Goal: Task Accomplishment & Management: Use online tool/utility

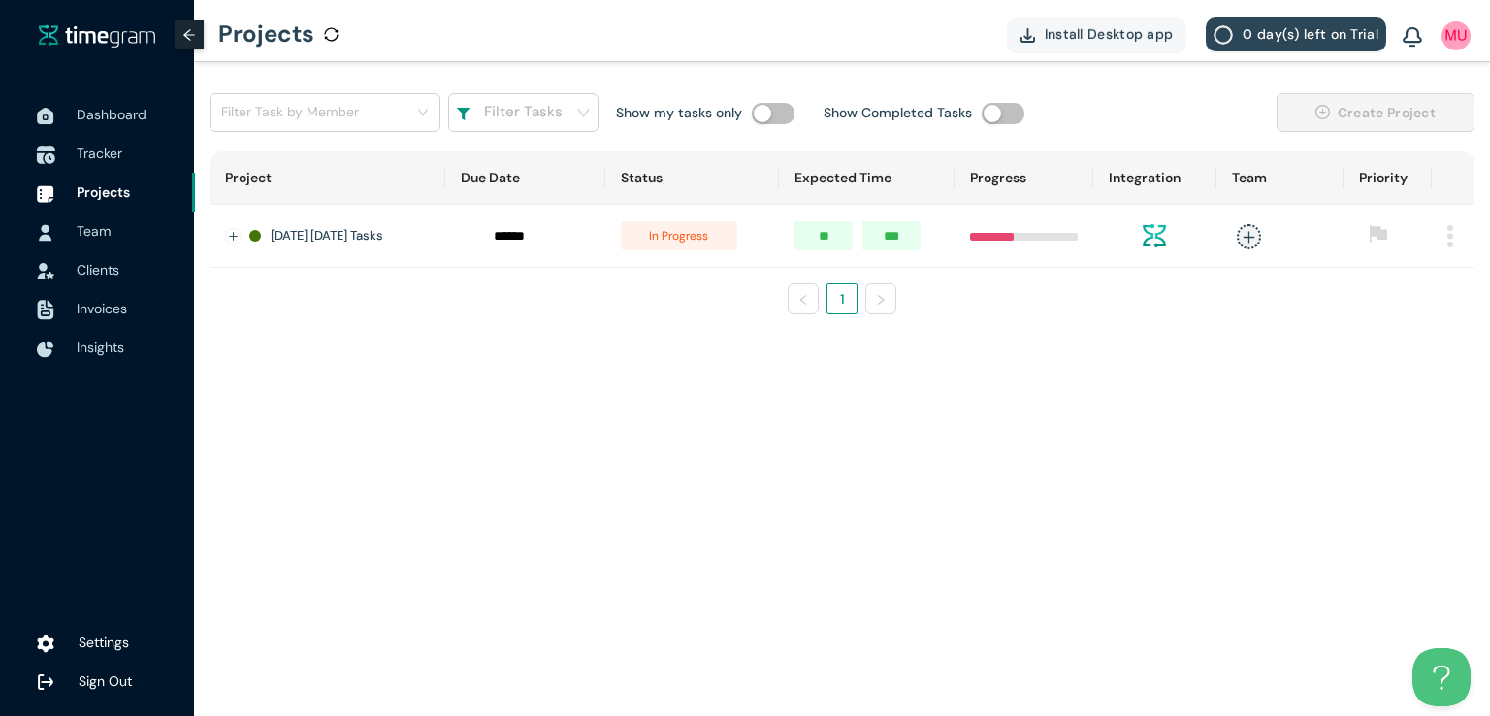
click at [121, 160] on span "Tracker" at bounding box center [100, 153] width 46 height 17
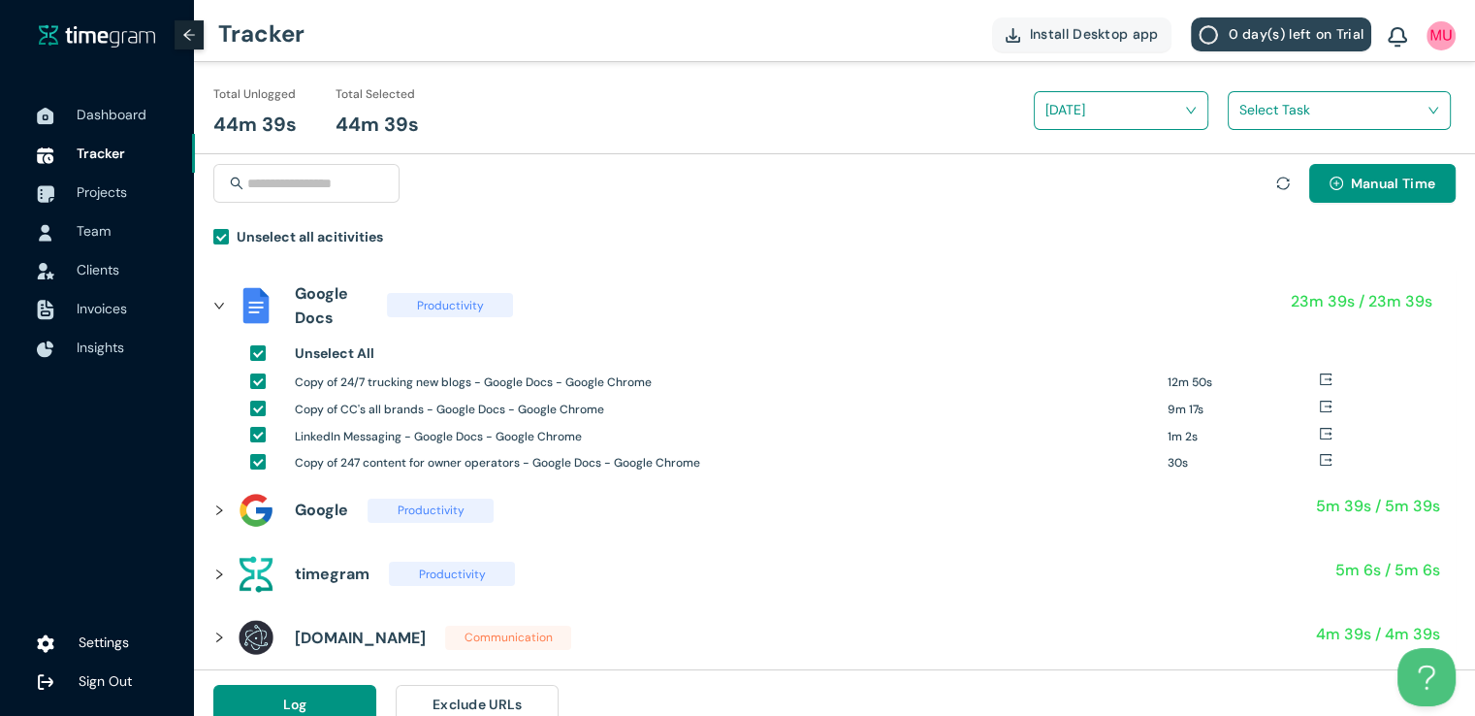
click at [1273, 117] on input "search" at bounding box center [1332, 109] width 186 height 29
click at [1240, 176] on div "24/7 truckin socials and blogs" at bounding box center [1339, 181] width 221 height 31
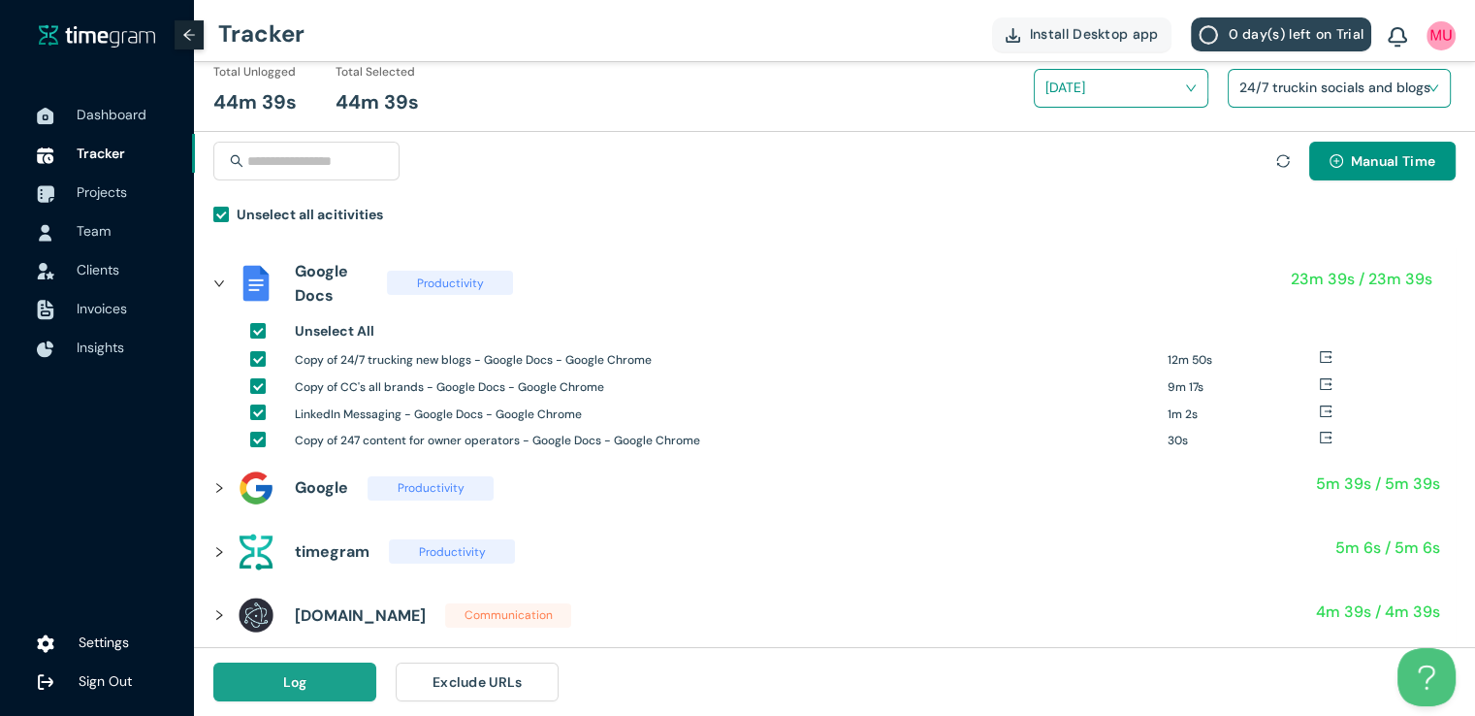
click at [338, 677] on button "Log" at bounding box center [294, 681] width 163 height 39
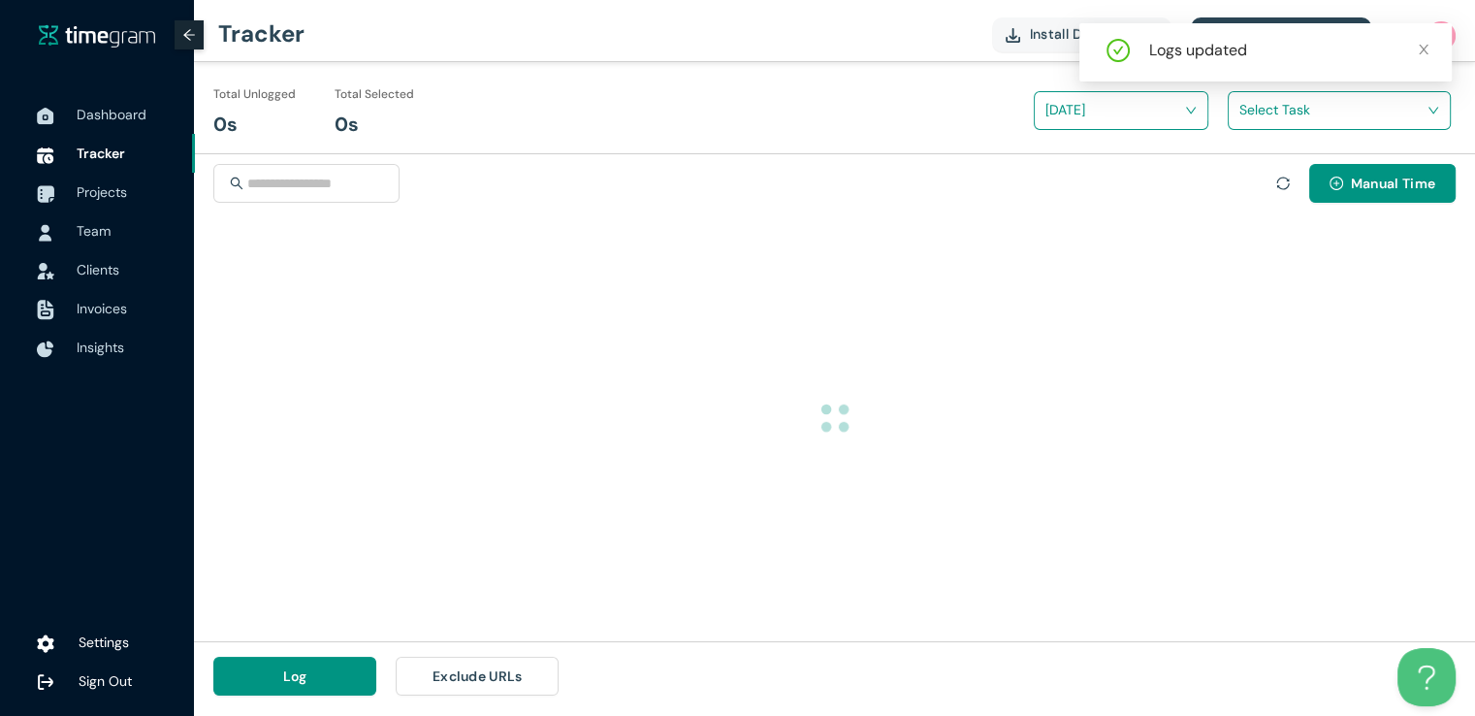
scroll to position [0, 0]
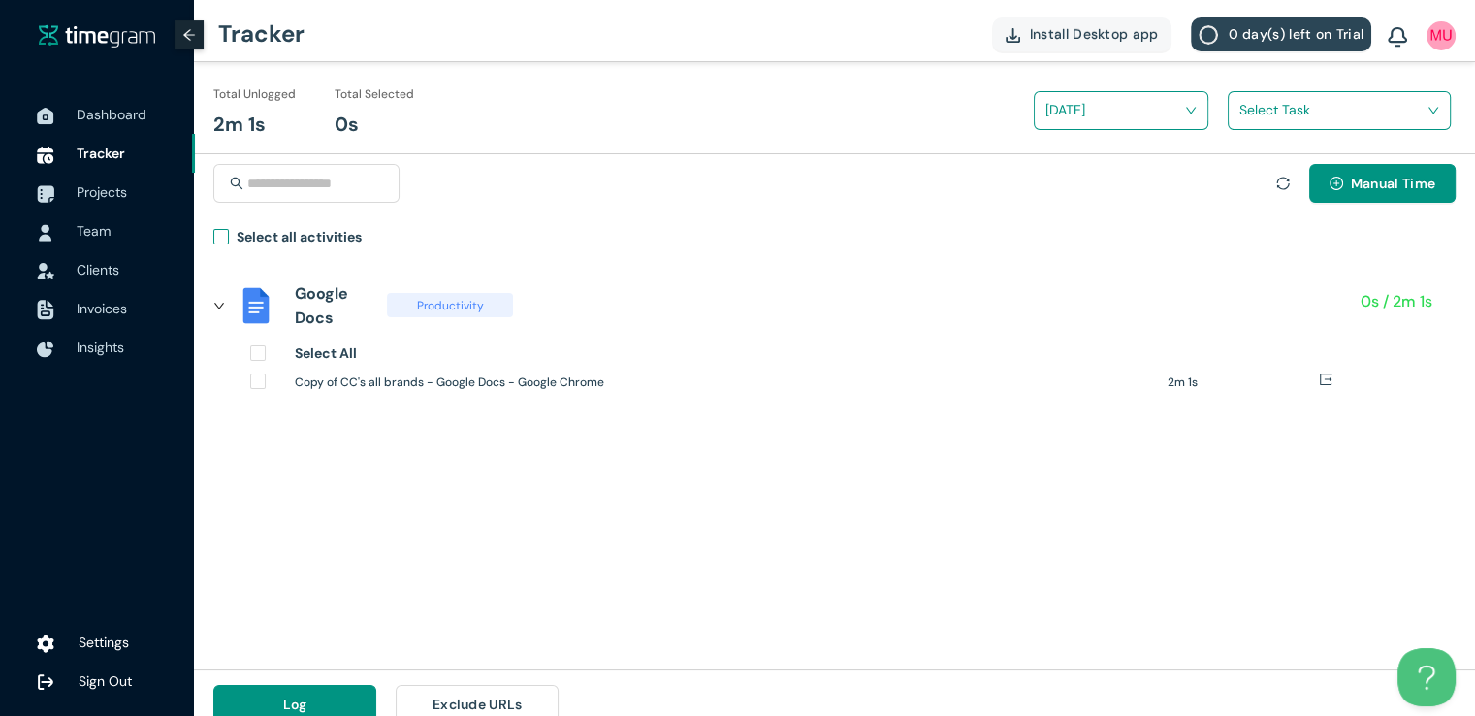
click at [229, 235] on span "Select all activities" at bounding box center [299, 240] width 141 height 28
click at [1248, 121] on input "search" at bounding box center [1332, 109] width 186 height 29
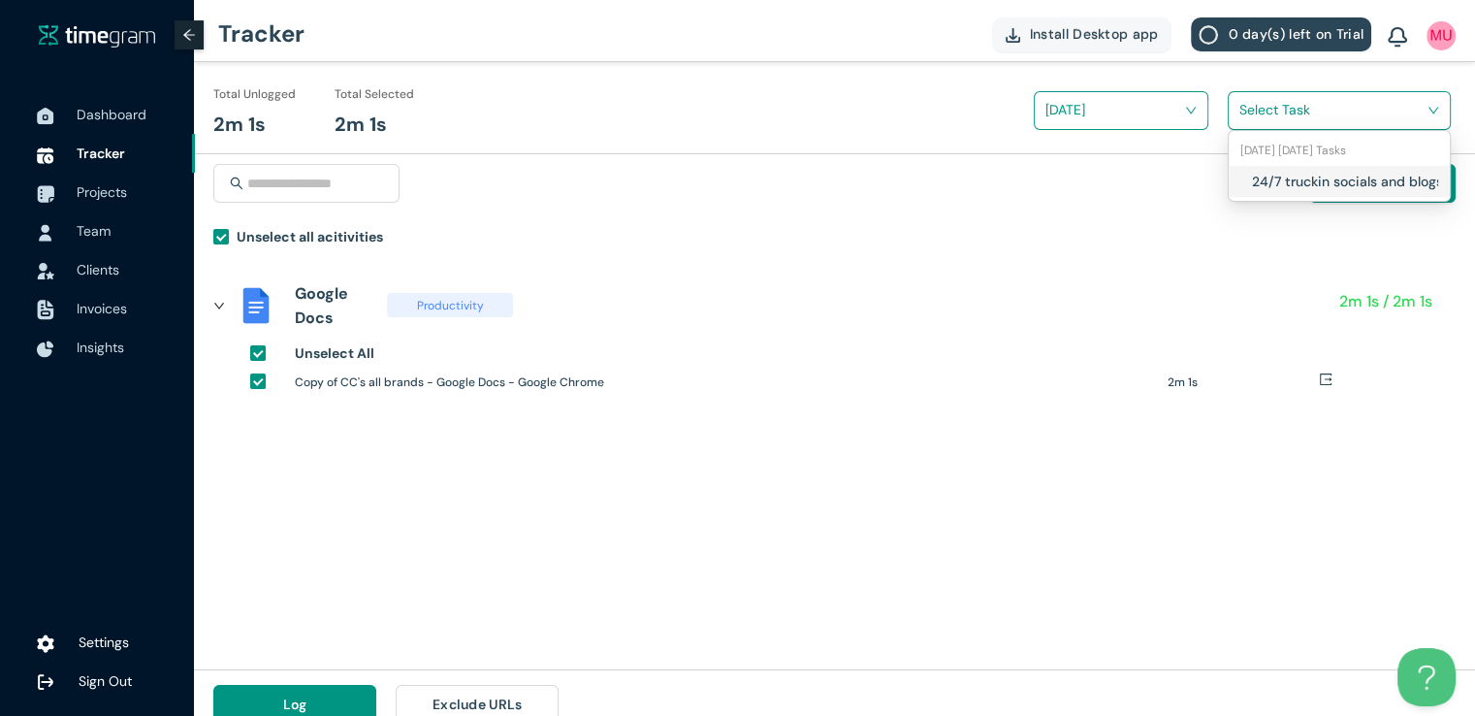
click at [1243, 173] on div "24/7 truckin socials and blogs" at bounding box center [1339, 181] width 221 height 31
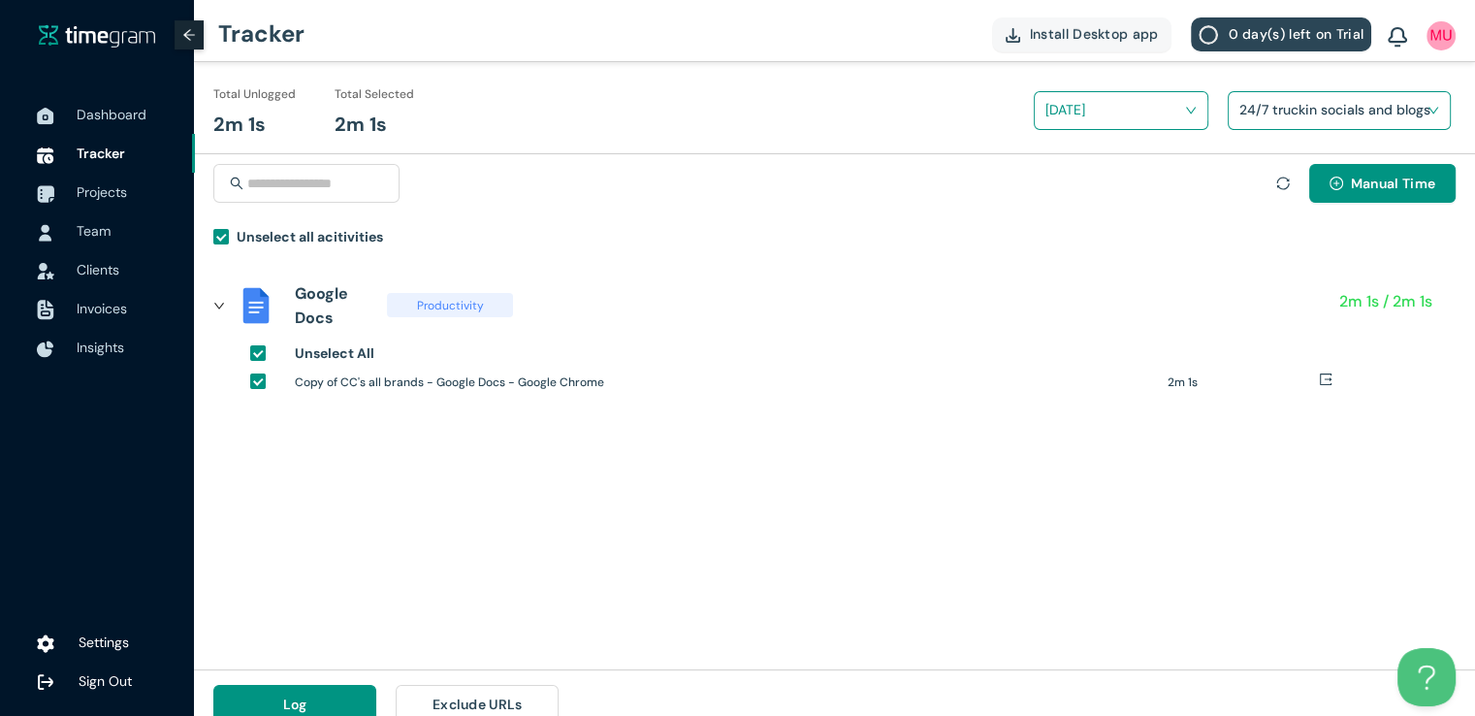
scroll to position [22, 0]
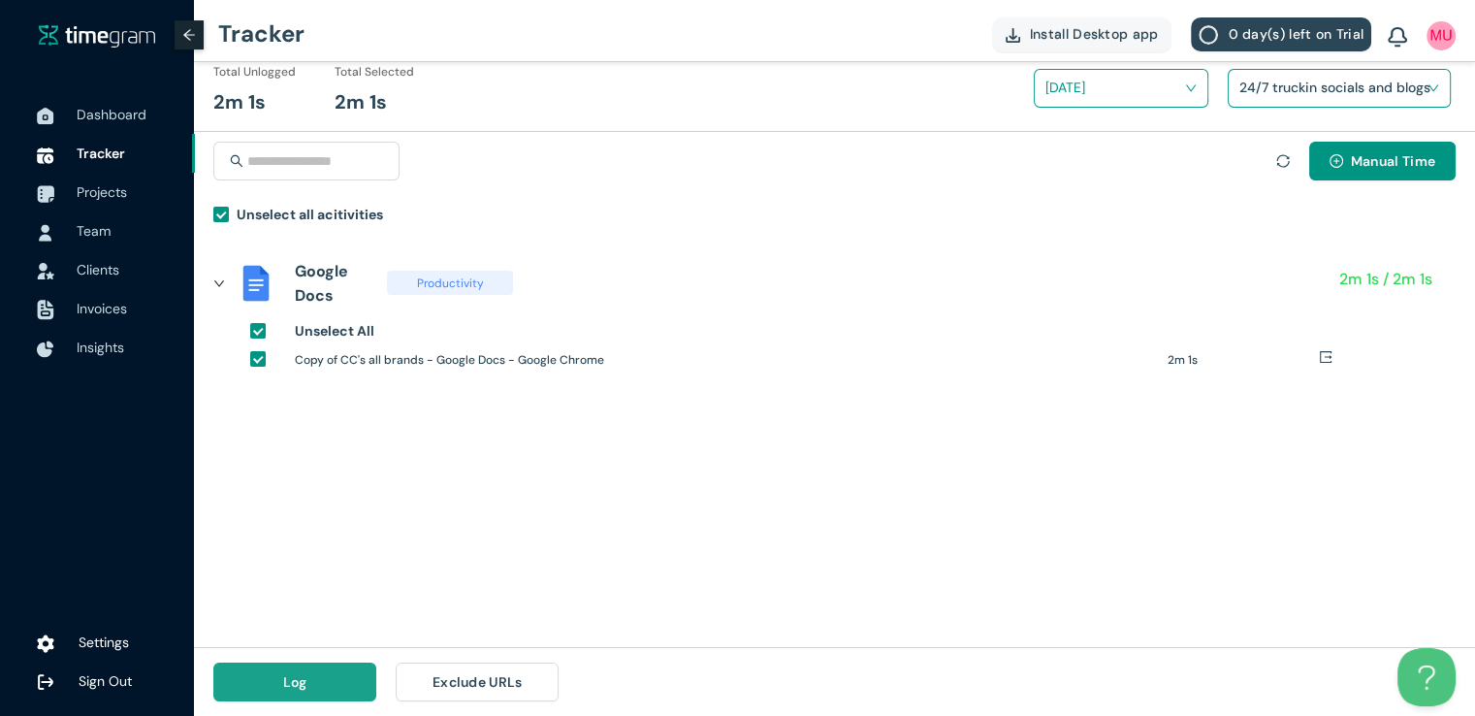
click at [307, 684] on button "Log" at bounding box center [294, 681] width 163 height 39
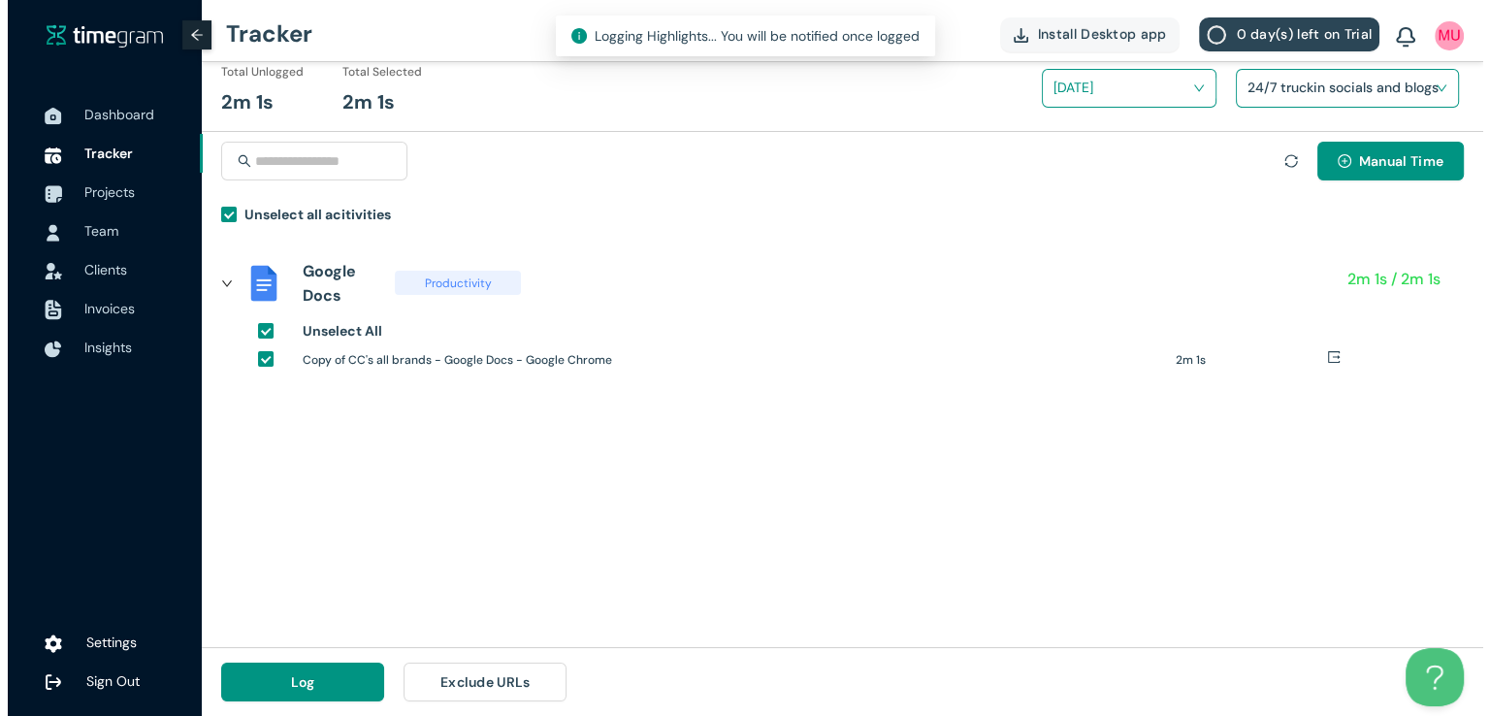
scroll to position [0, 0]
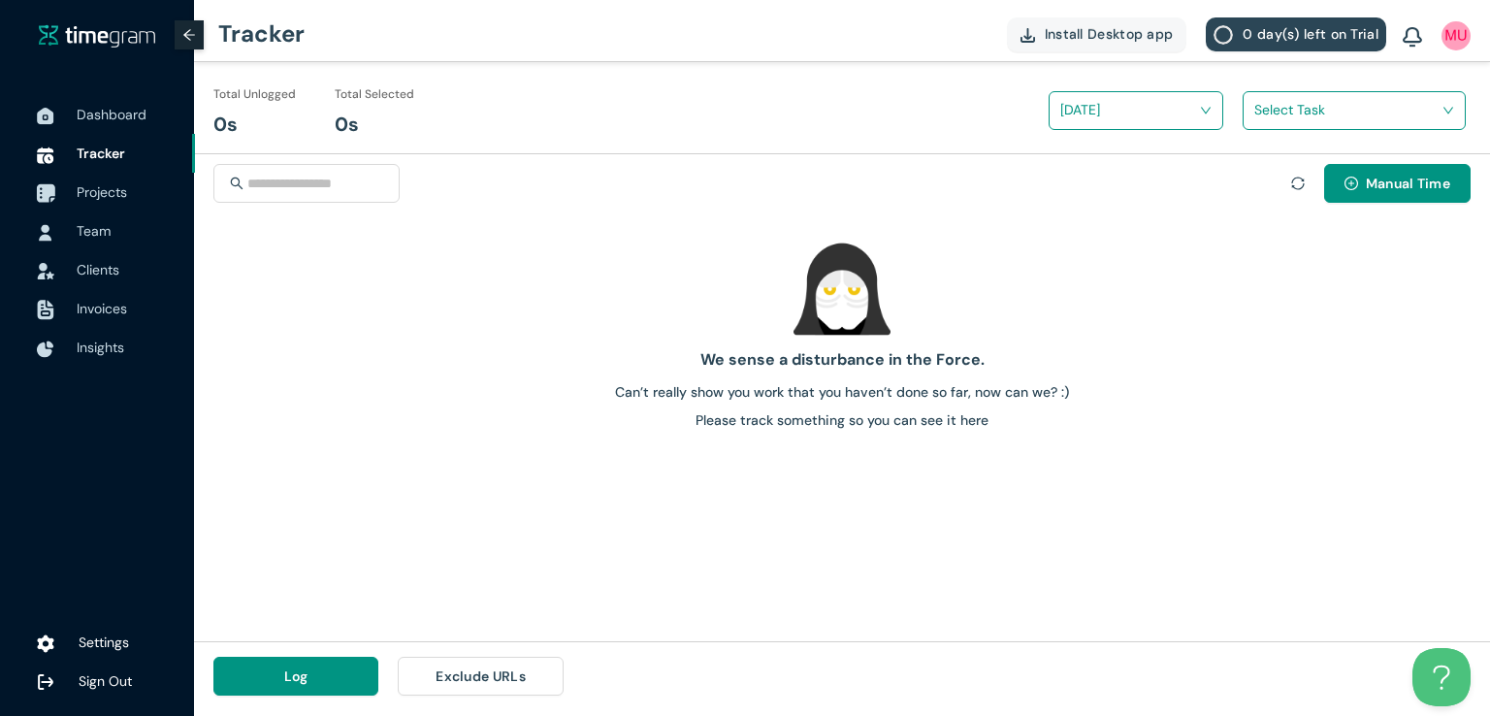
click at [93, 195] on span "Projects" at bounding box center [102, 191] width 50 height 17
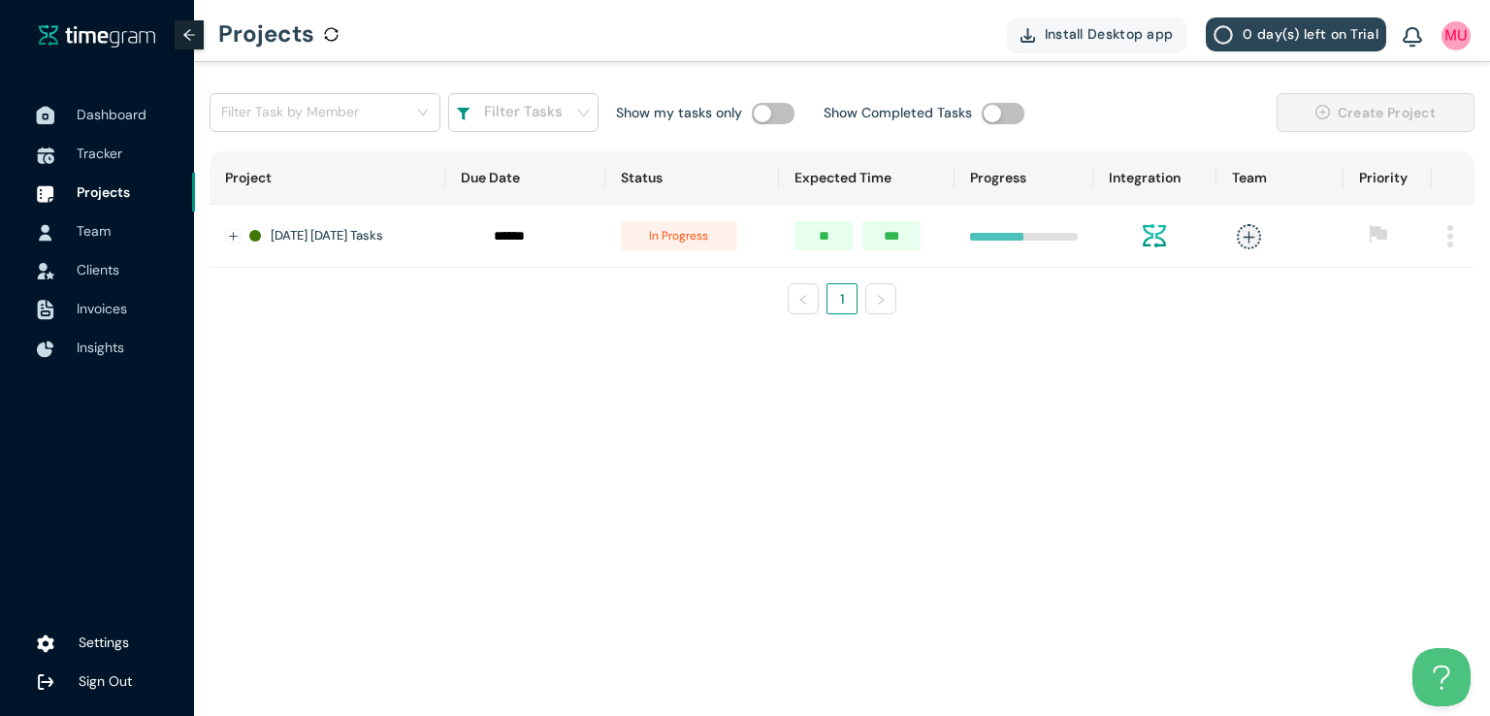
click at [106, 117] on span "Dashboard" at bounding box center [112, 114] width 70 height 17
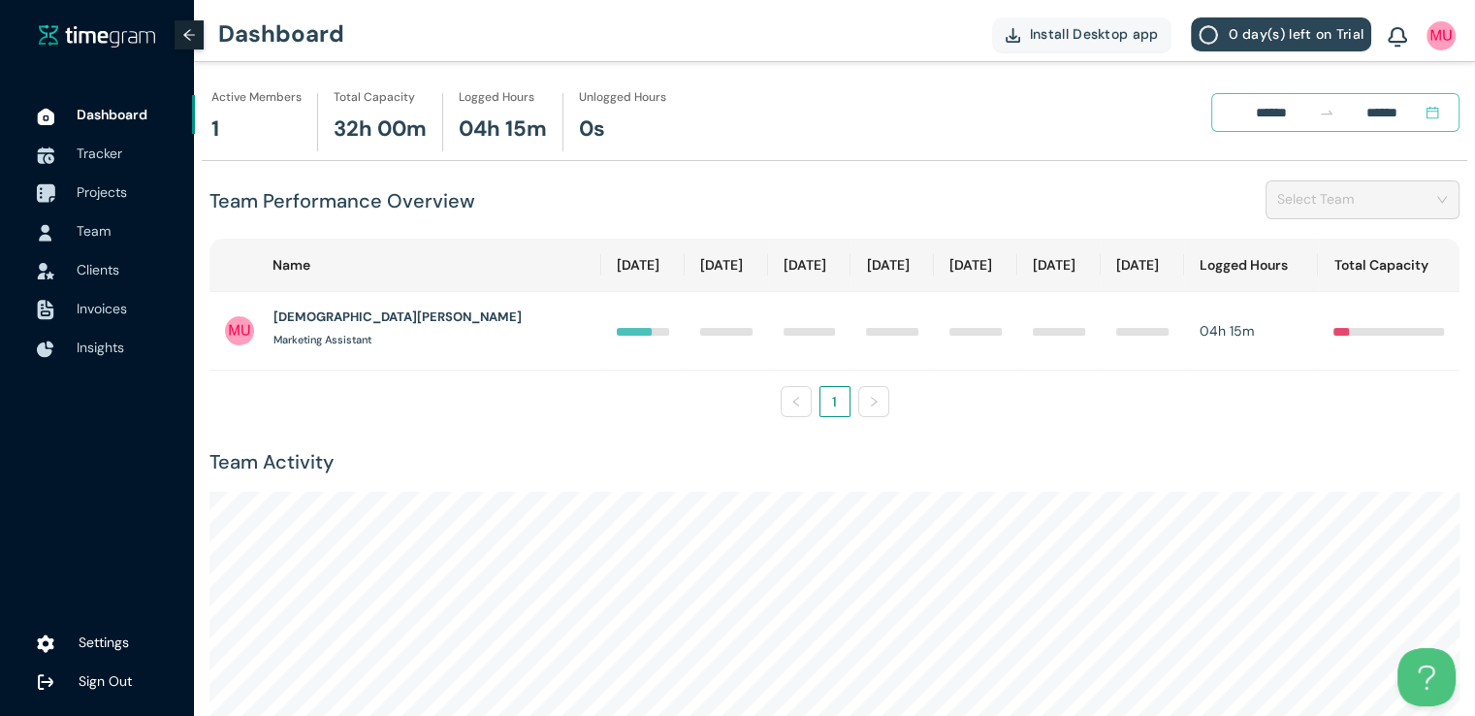
click at [117, 192] on span "Projects" at bounding box center [102, 191] width 50 height 17
